Goal: Task Accomplishment & Management: Use online tool/utility

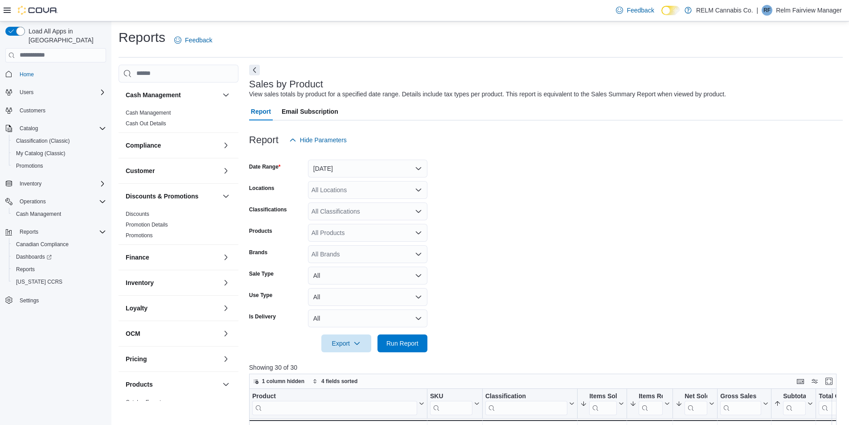
scroll to position [223, 0]
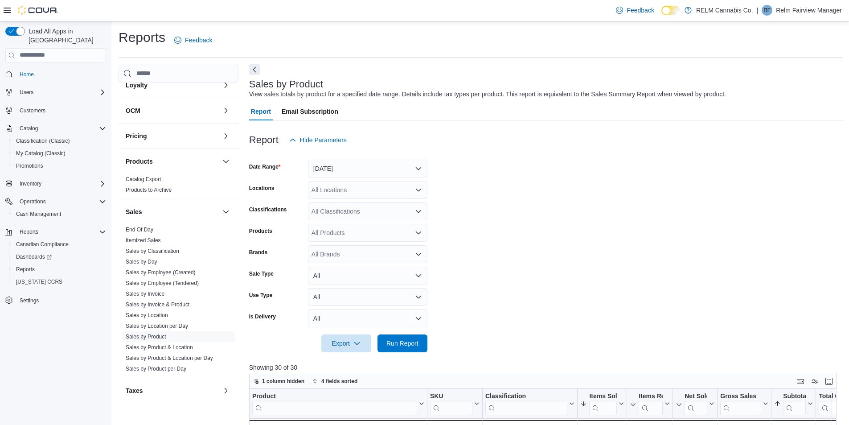
click at [254, 68] on button "Next" at bounding box center [254, 69] width 11 height 11
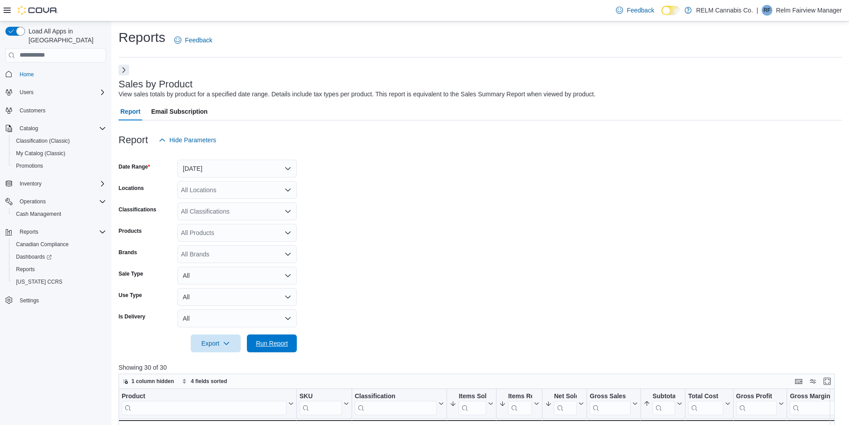
drag, startPoint x: 269, startPoint y: 338, endPoint x: 334, endPoint y: 214, distance: 141.0
click at [272, 336] on span "Run Report" at bounding box center [271, 343] width 39 height 18
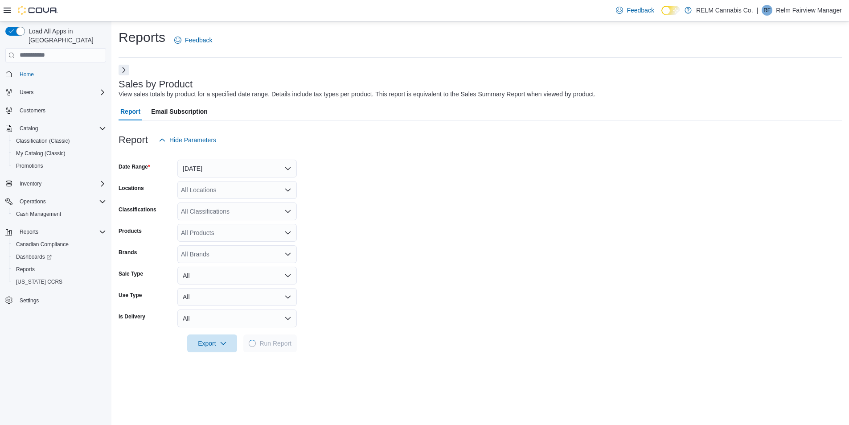
scroll to position [134, 0]
